Goal: Check status: Check status

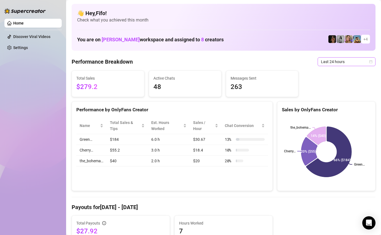
click at [355, 64] on span "Last 24 hours" at bounding box center [346, 62] width 51 height 8
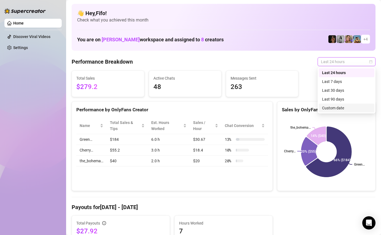
click at [344, 106] on div "Custom date" at bounding box center [346, 108] width 49 height 6
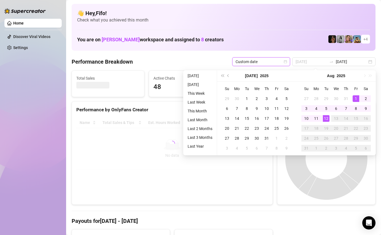
click at [354, 97] on div "1" at bounding box center [355, 98] width 7 height 7
type input "[DATE]"
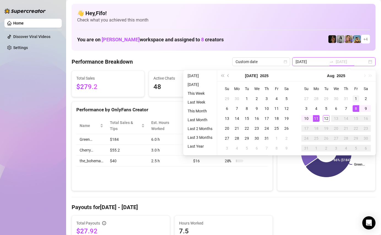
type input "[DATE]"
click at [355, 97] on div "1" at bounding box center [355, 98] width 7 height 7
type input "[DATE]"
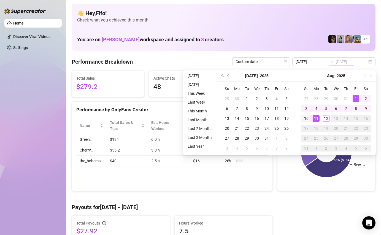
type input "[DATE]"
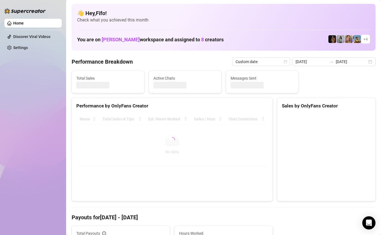
click at [350, 73] on div "Total Sales Active Chats Messages Sent" at bounding box center [223, 81] width 308 height 23
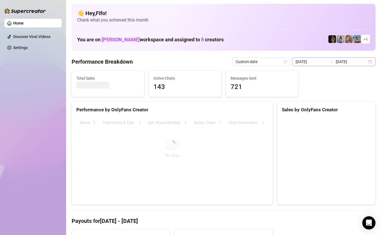
click at [336, 64] on div at bounding box center [331, 61] width 9 height 4
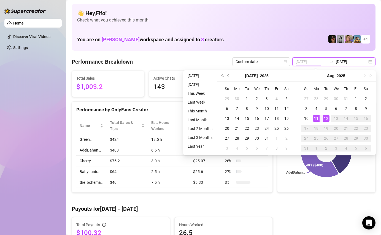
type input "[DATE]"
click at [327, 118] on div "12" at bounding box center [326, 118] width 7 height 7
type input "[DATE]"
click at [357, 99] on div "1" at bounding box center [355, 98] width 7 height 7
type input "[DATE]"
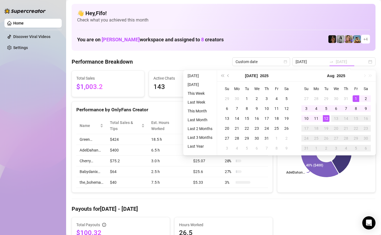
type input "[DATE]"
